Goal: Task Accomplishment & Management: Use online tool/utility

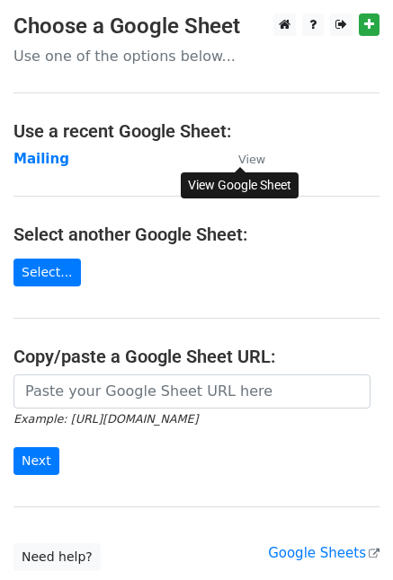
click at [251, 158] on small "View" at bounding box center [251, 159] width 27 height 13
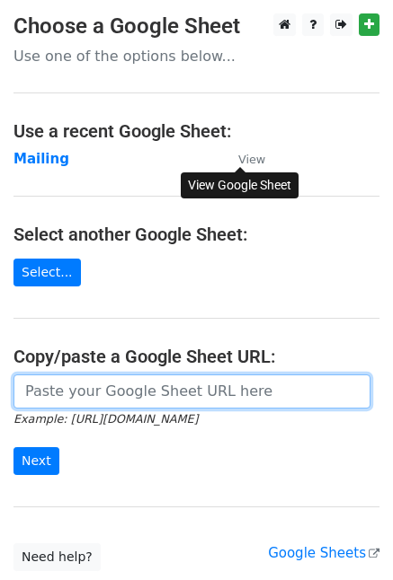
click at [86, 399] on input "url" at bounding box center [191, 392] width 357 height 34
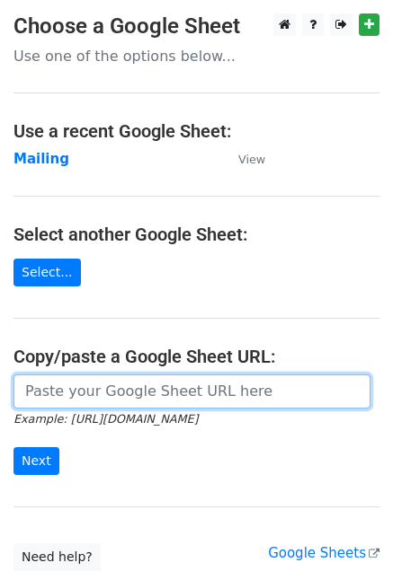
paste input "[URL][DOMAIN_NAME]"
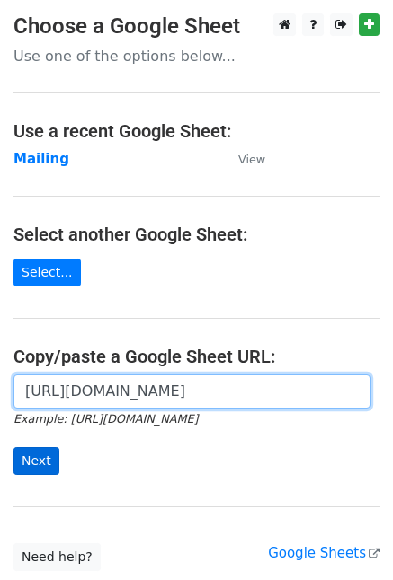
type input "https://docs.google.com/spreadsheets/d/1kh2ZKhwmUb01n4nG_hhTDUFkgYp1PWJrVe0JYEa…"
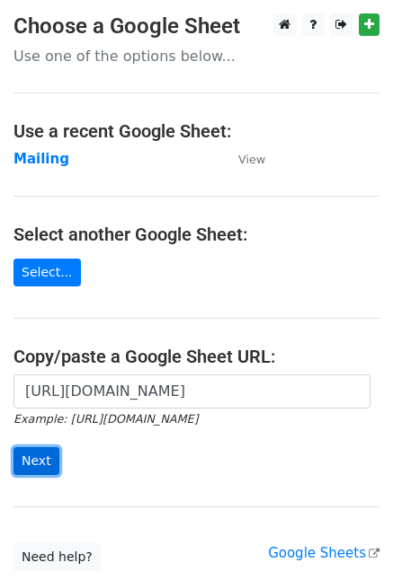
click at [32, 457] on input "Next" at bounding box center [36, 461] width 46 height 28
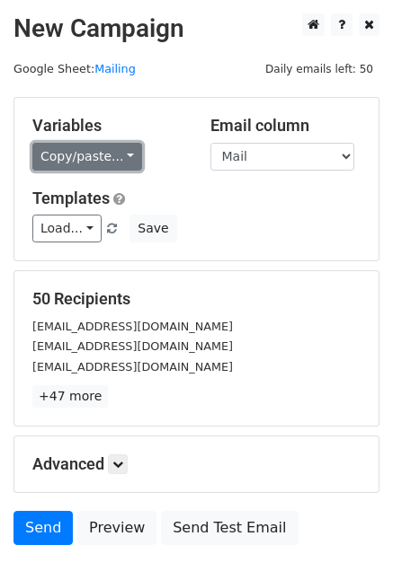
click at [56, 156] on link "Copy/paste..." at bounding box center [87, 157] width 110 height 28
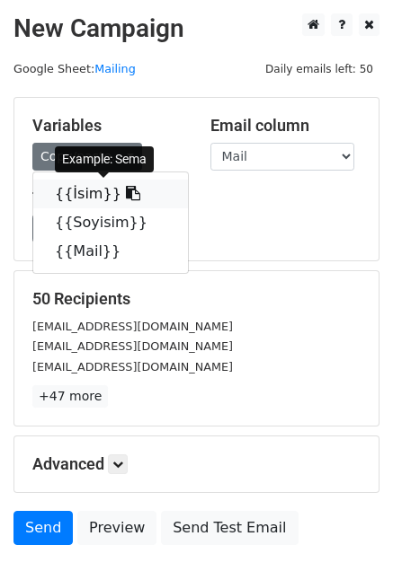
click at [126, 193] on icon at bounding box center [133, 193] width 14 height 14
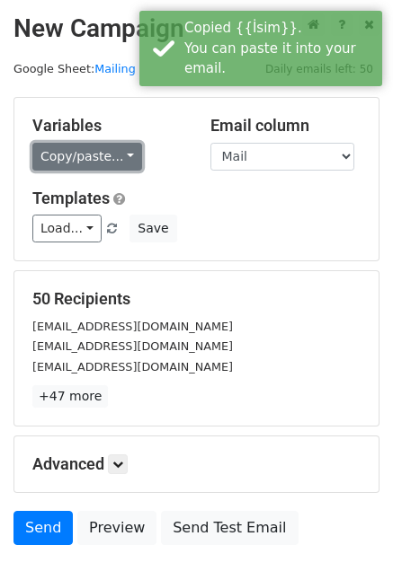
click at [111, 147] on link "Copy/paste..." at bounding box center [87, 157] width 110 height 28
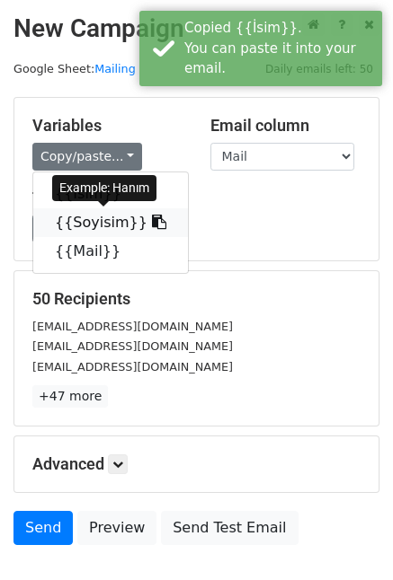
click at [152, 225] on icon at bounding box center [159, 222] width 14 height 14
